Goal: Answer question/provide support: Share knowledge or assist other users

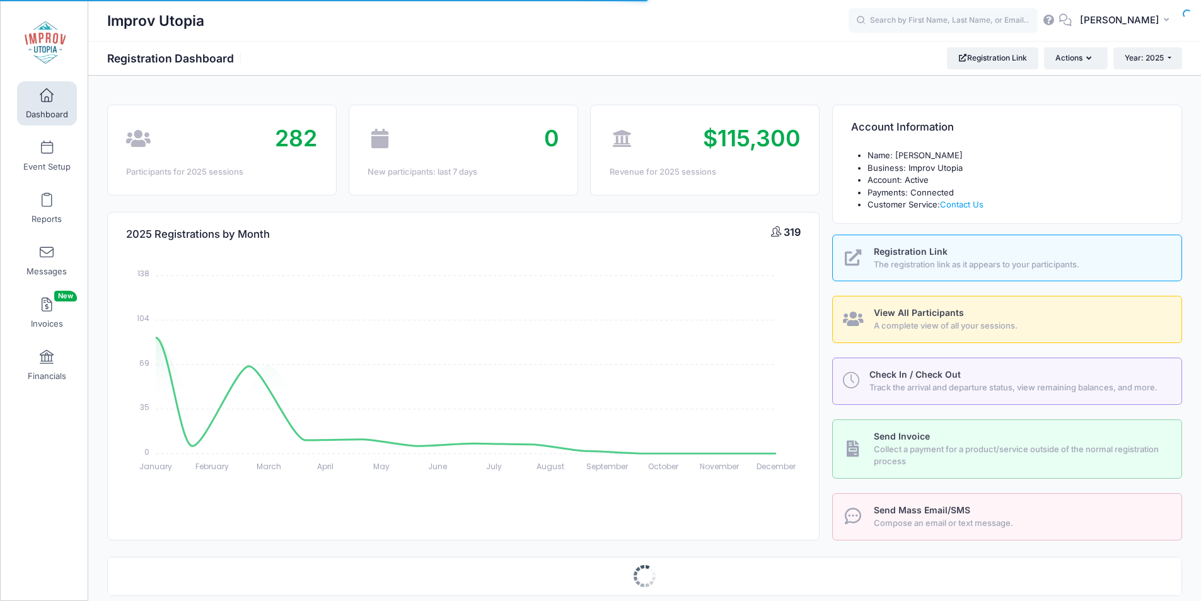
select select
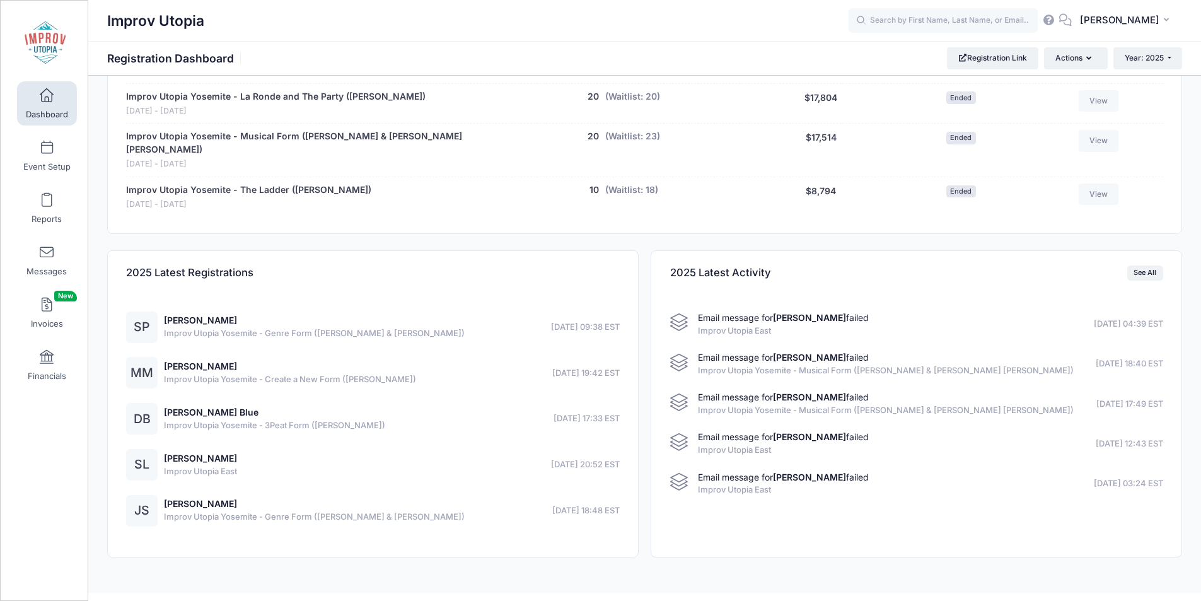
scroll to position [891, 0]
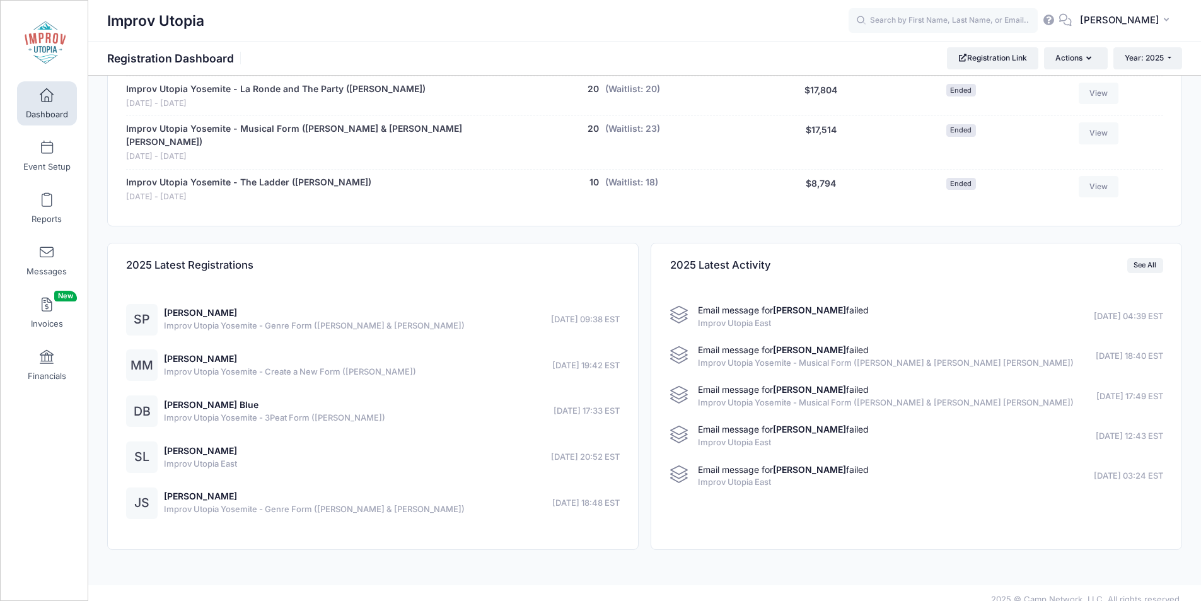
click at [814, 304] on strong "Joe Wendrychowicz" at bounding box center [809, 309] width 73 height 11
click at [1154, 258] on link "See All" at bounding box center [1145, 265] width 36 height 15
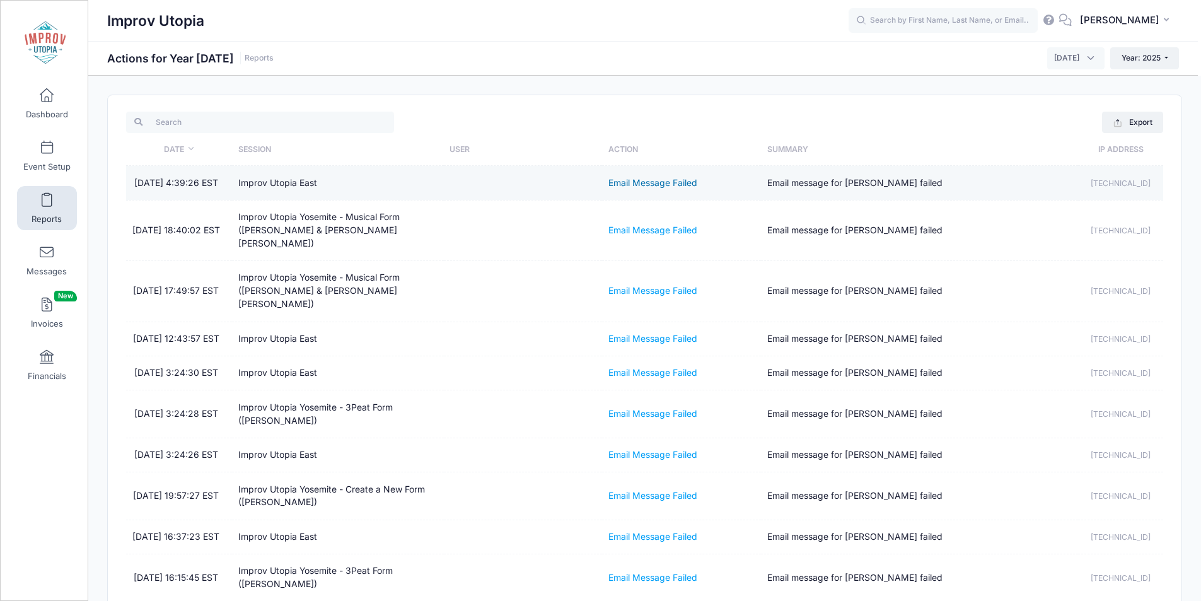
click at [666, 183] on link "Email Message Failed" at bounding box center [652, 182] width 89 height 11
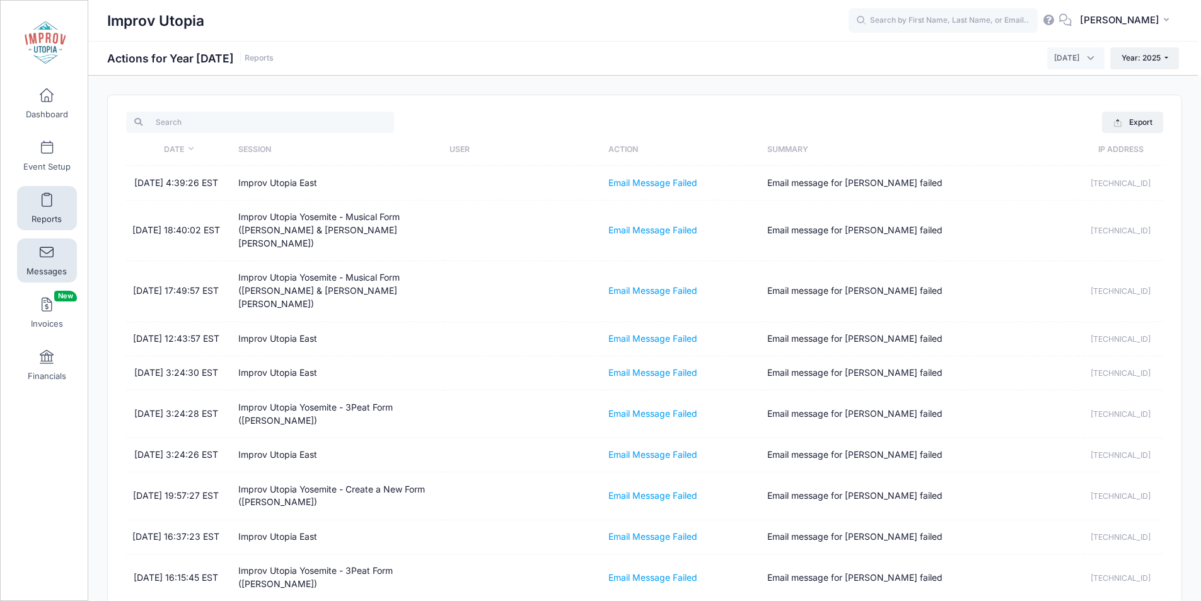
click at [34, 256] on link "Messages" at bounding box center [47, 260] width 60 height 44
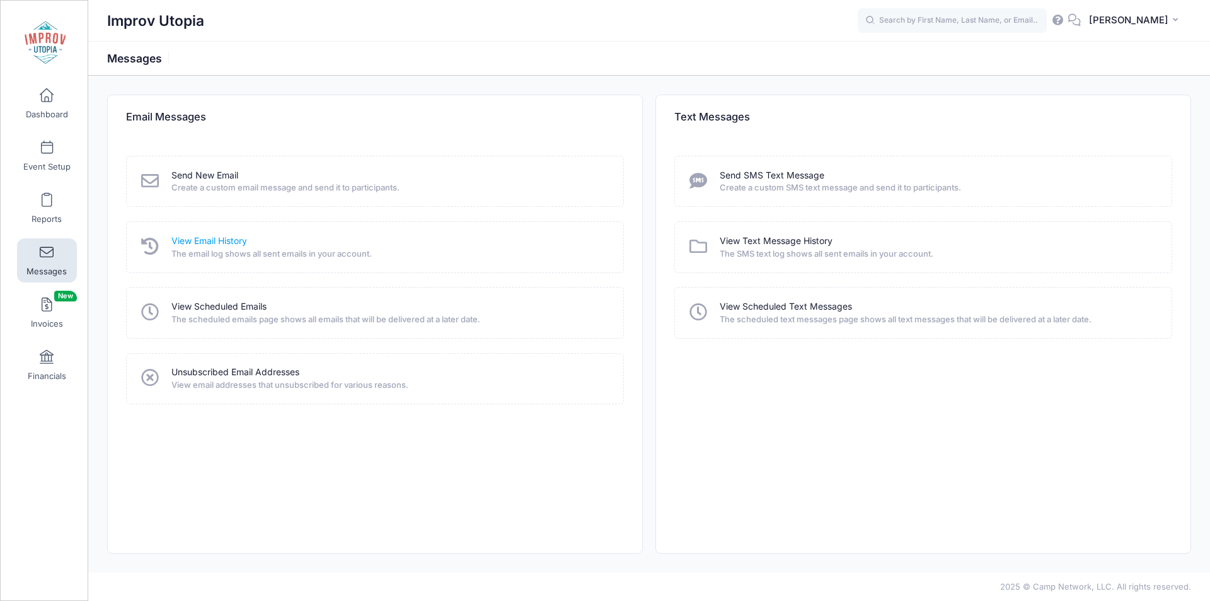
click at [209, 244] on link "View Email History" at bounding box center [209, 241] width 76 height 13
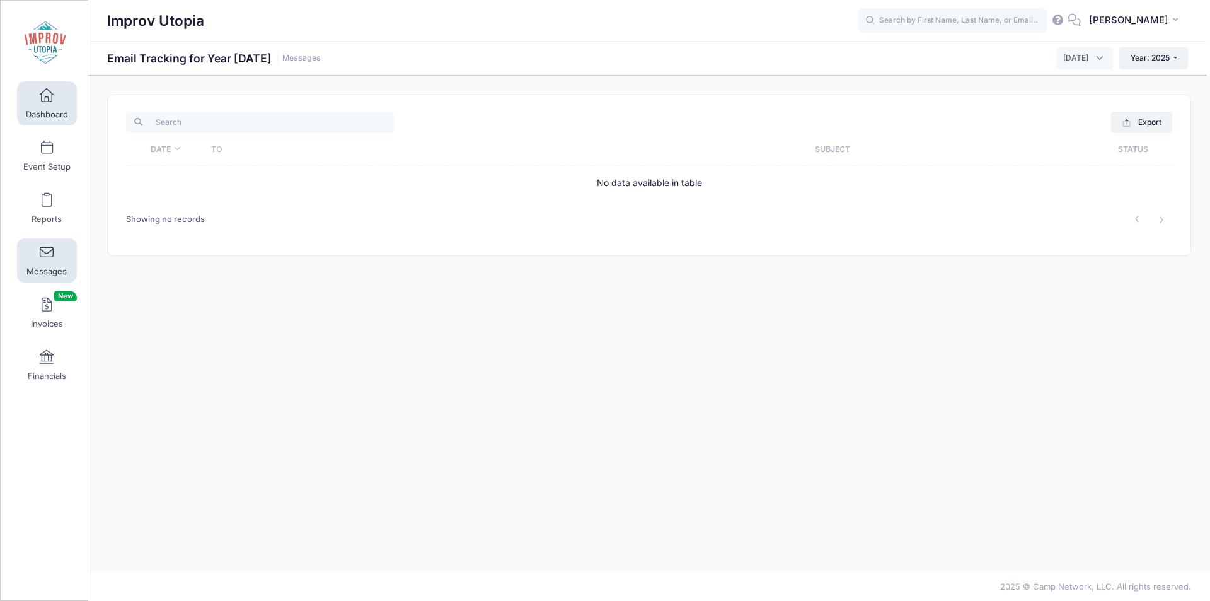
click at [47, 93] on span at bounding box center [47, 96] width 0 height 14
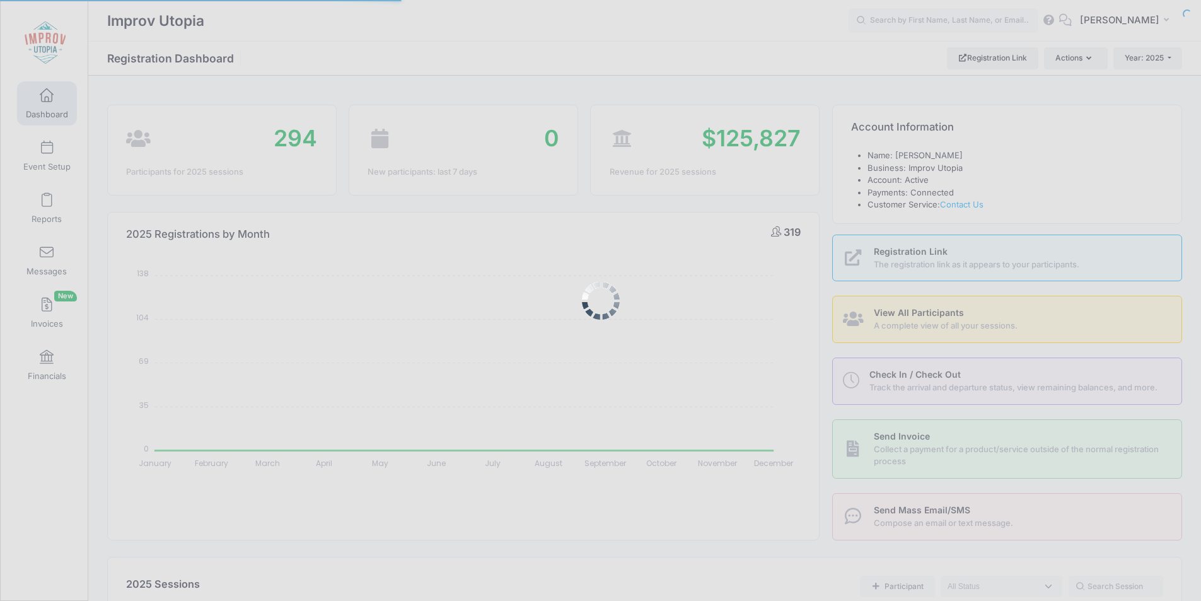
select select
